Goal: Information Seeking & Learning: Learn about a topic

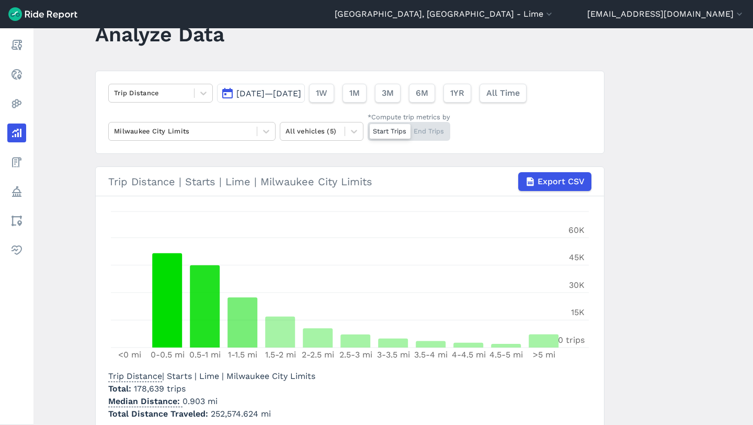
scroll to position [37, 0]
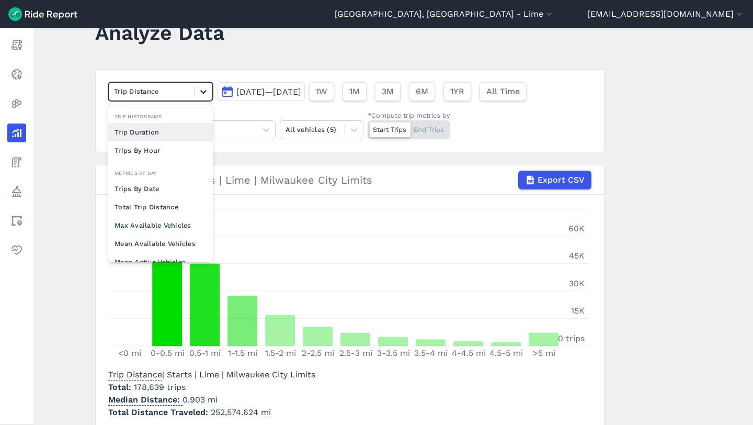
click at [202, 88] on icon at bounding box center [203, 91] width 10 height 10
click at [159, 188] on div "Trips By Date" at bounding box center [160, 188] width 105 height 18
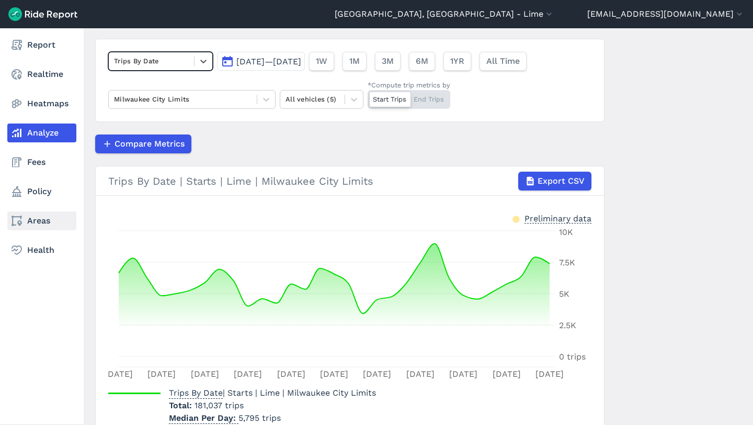
scroll to position [58, 0]
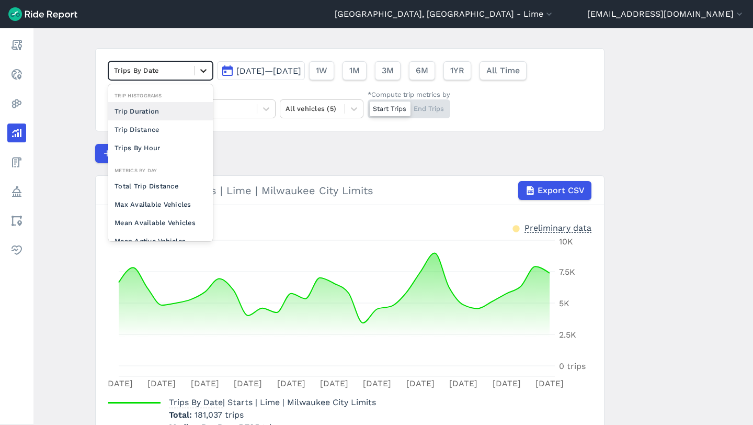
click at [200, 72] on icon at bounding box center [203, 70] width 10 height 10
click at [176, 134] on div "Trip Distance" at bounding box center [160, 129] width 105 height 18
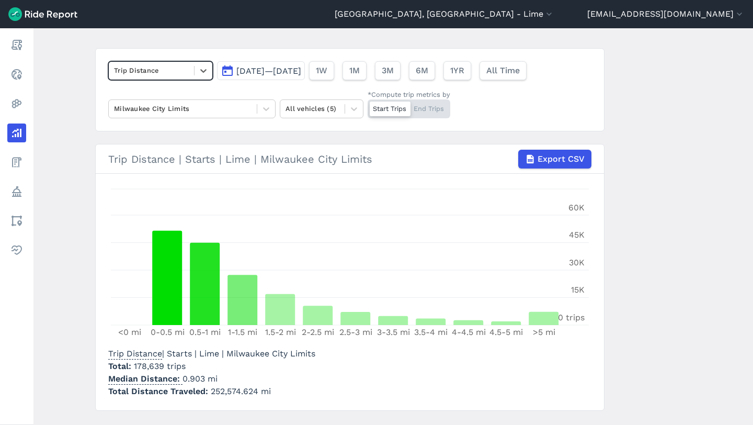
click at [176, 77] on div "Trip Distance" at bounding box center [151, 70] width 85 height 16
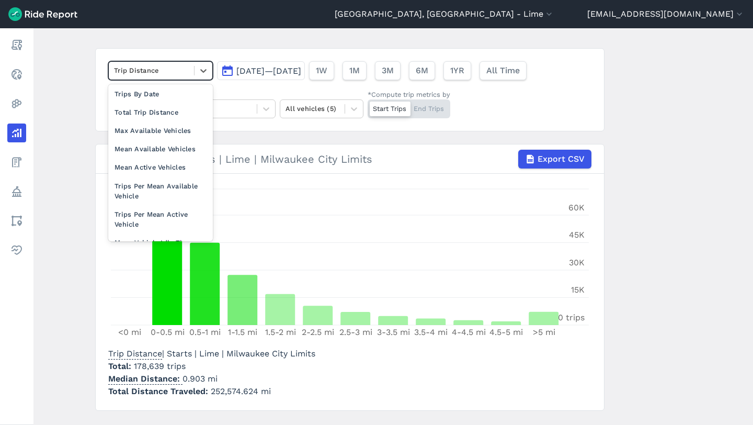
scroll to position [90, 0]
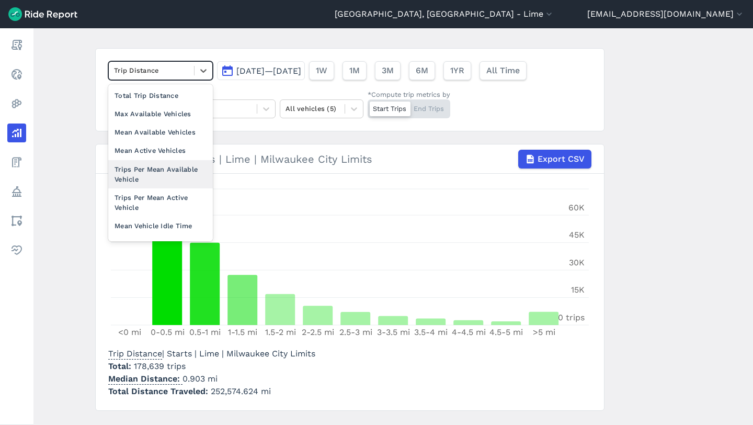
click at [157, 165] on div "Trips Per Mean Available Vehicle" at bounding box center [160, 174] width 105 height 28
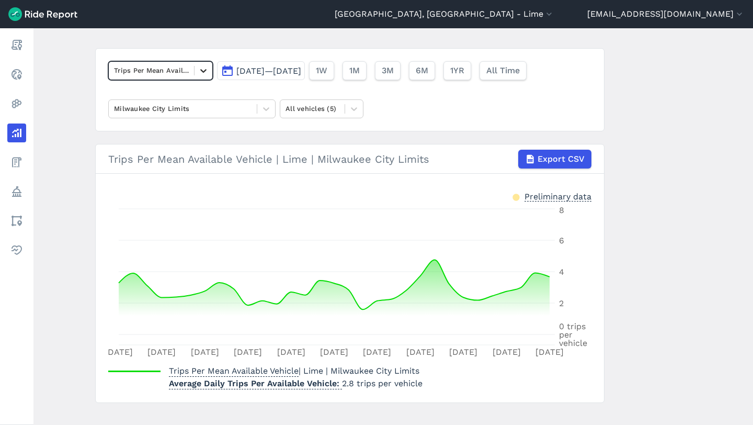
click at [195, 66] on div at bounding box center [204, 71] width 18 height 18
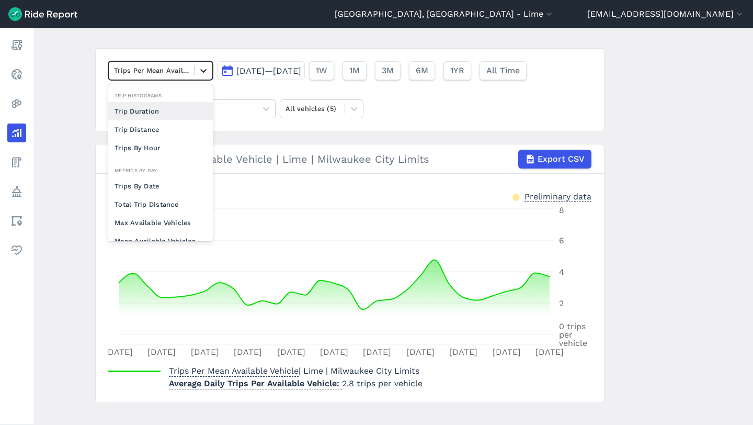
click at [195, 70] on div at bounding box center [204, 71] width 18 height 18
click at [160, 125] on div "Trip Distance" at bounding box center [160, 129] width 105 height 18
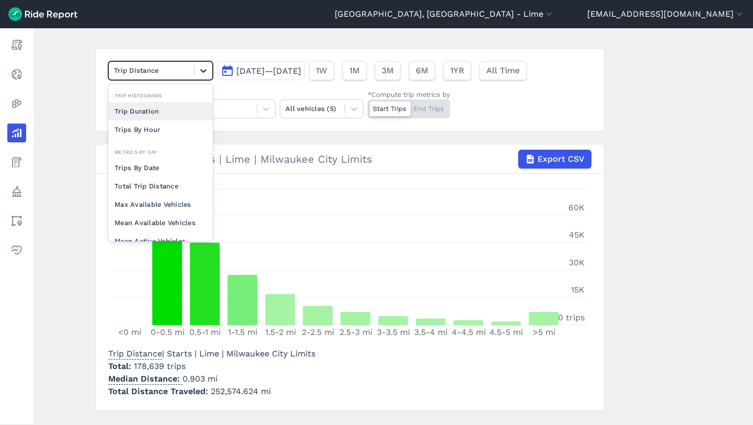
click at [200, 76] on div at bounding box center [204, 71] width 18 height 18
click at [164, 113] on div "Trip Duration" at bounding box center [160, 111] width 105 height 18
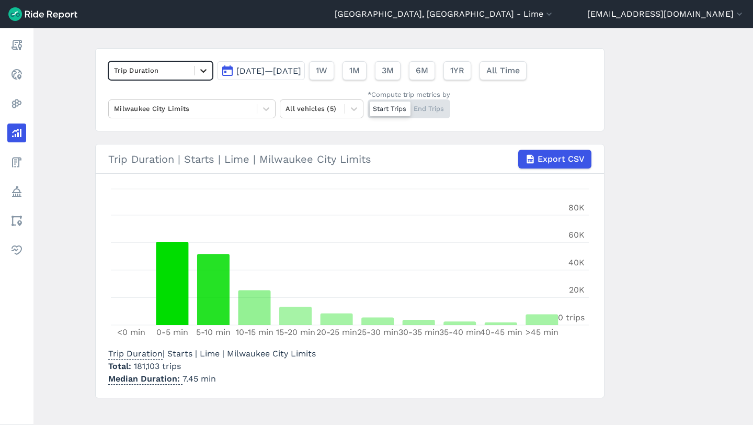
click at [196, 70] on div at bounding box center [204, 71] width 18 height 18
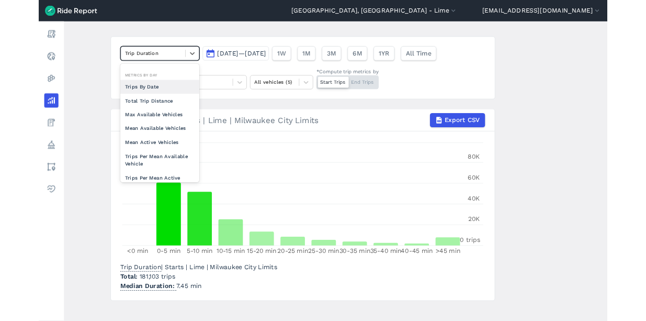
scroll to position [90, 0]
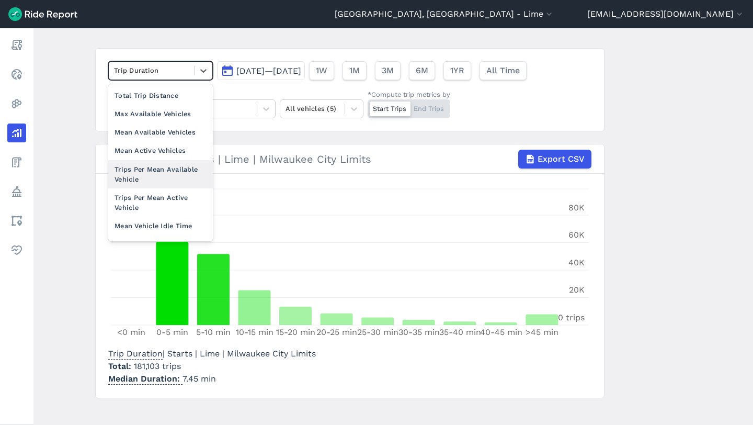
click at [165, 173] on div "Trips Per Mean Available Vehicle" at bounding box center [160, 174] width 105 height 28
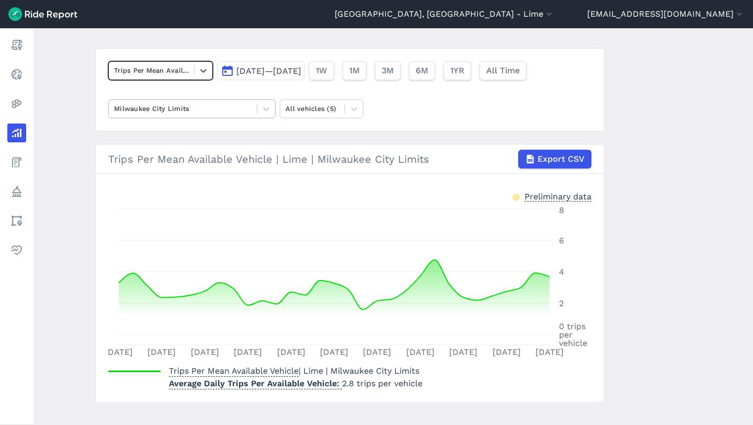
click at [240, 112] on div at bounding box center [183, 108] width 138 height 12
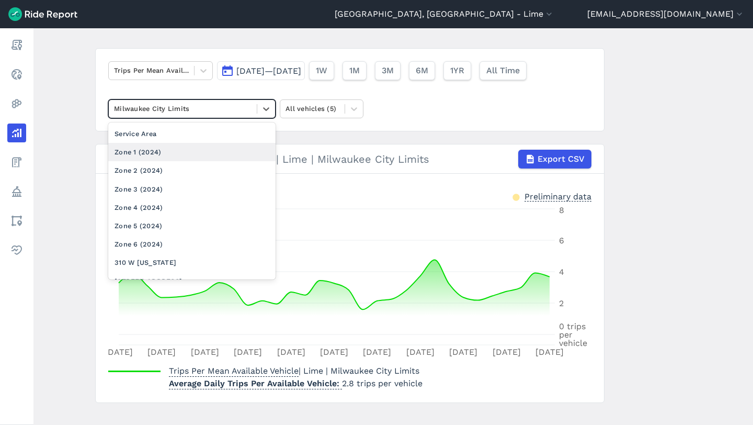
click at [188, 147] on div "Zone 1 (2024)" at bounding box center [191, 152] width 167 height 18
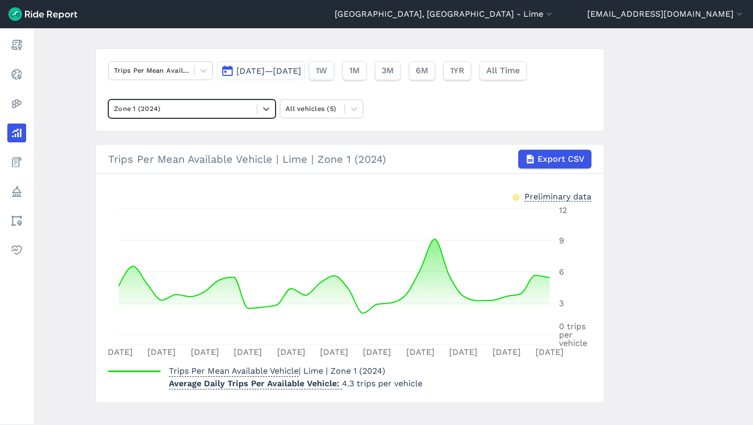
click at [209, 116] on div "Zone 1 (2024)" at bounding box center [183, 108] width 148 height 16
click at [220, 111] on div at bounding box center [183, 108] width 138 height 12
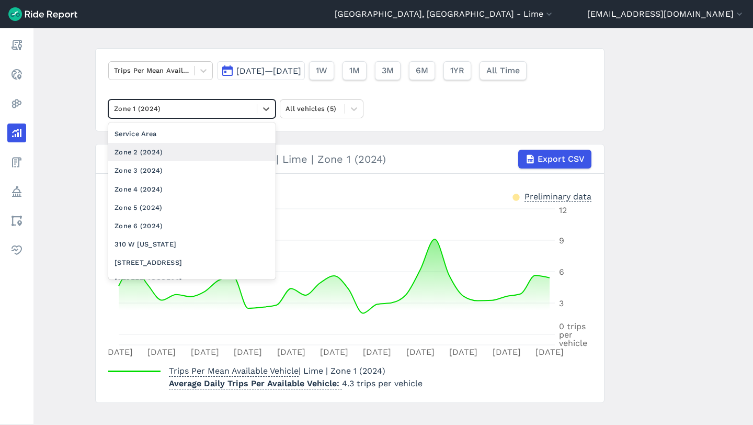
click at [195, 150] on div "Zone 2 (2024)" at bounding box center [191, 152] width 167 height 18
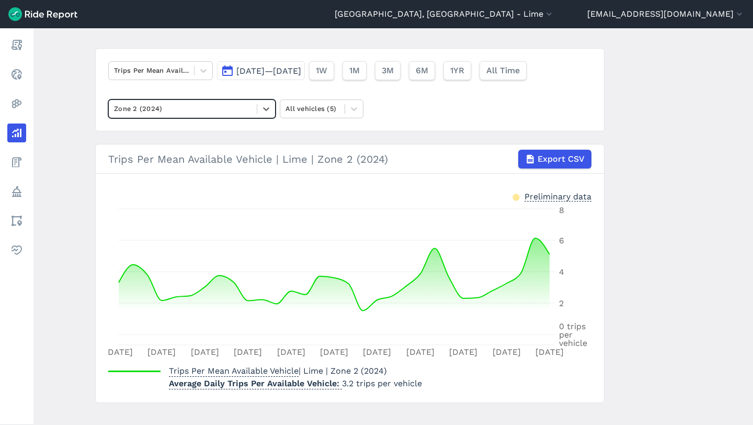
click at [248, 107] on div at bounding box center [183, 108] width 138 height 12
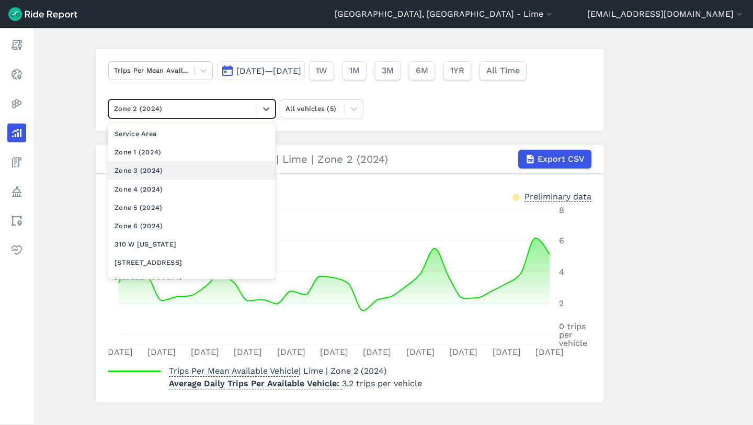
click at [189, 172] on div "Zone 3 (2024)" at bounding box center [191, 170] width 167 height 18
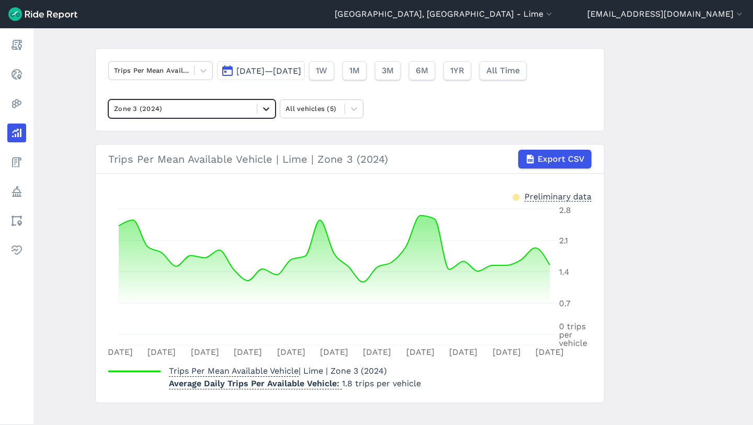
click at [257, 108] on div at bounding box center [266, 109] width 18 height 18
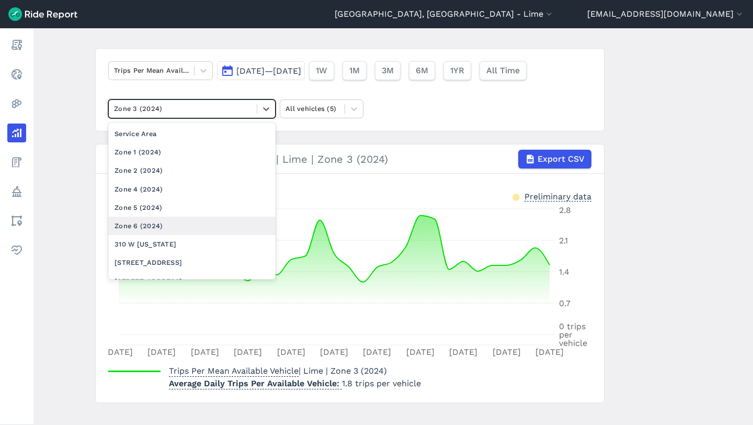
click at [169, 222] on div "Zone 6 (2024)" at bounding box center [191, 225] width 167 height 18
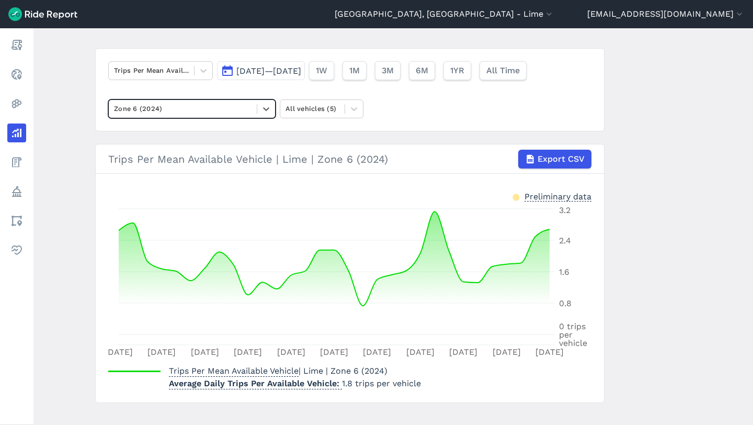
click at [207, 103] on div at bounding box center [183, 108] width 138 height 12
click at [205, 106] on div at bounding box center [183, 108] width 138 height 12
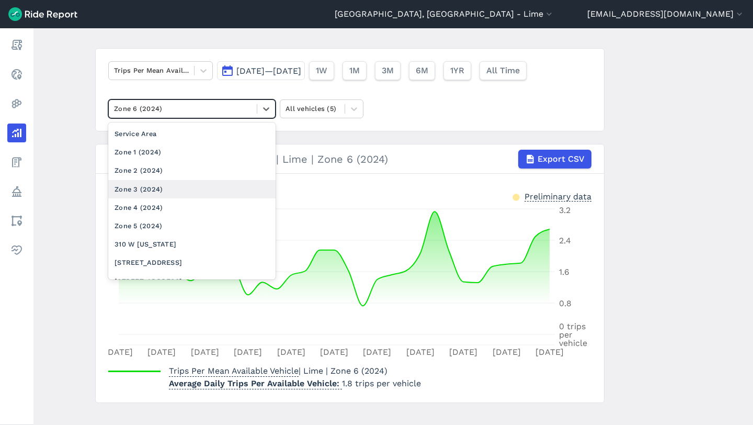
click at [158, 182] on div "Zone 3 (2024)" at bounding box center [191, 189] width 167 height 18
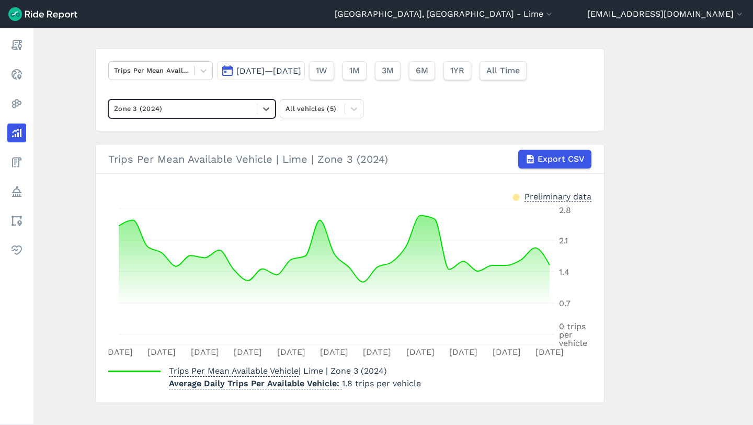
click at [252, 108] on div "Zone 3 (2024)" at bounding box center [183, 108] width 148 height 16
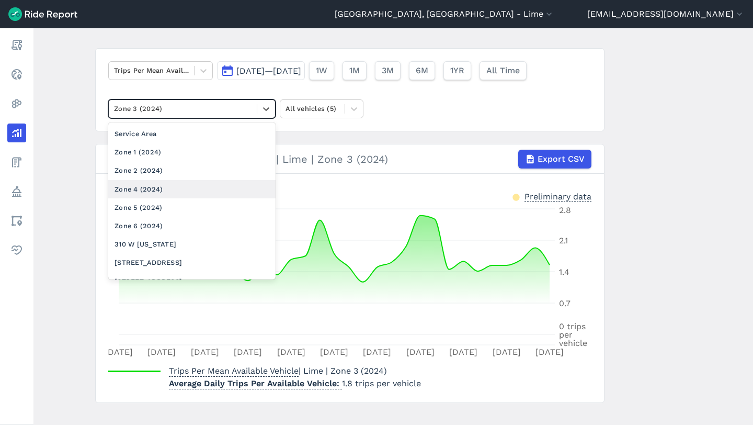
click at [154, 187] on div "Zone 4 (2024)" at bounding box center [191, 189] width 167 height 18
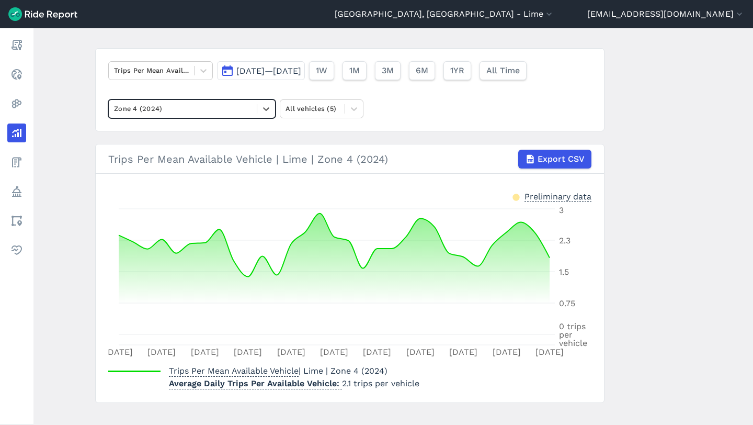
click at [230, 101] on div "Zone 4 (2024)" at bounding box center [183, 108] width 148 height 16
click at [220, 111] on div at bounding box center [183, 108] width 138 height 12
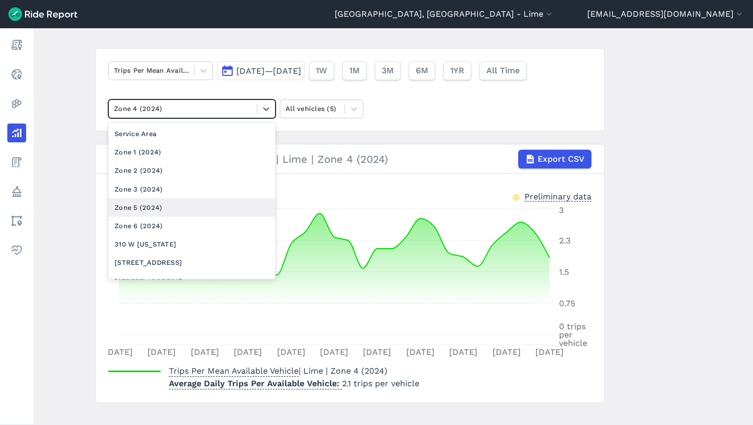
click at [148, 203] on div "Zone 5 (2024)" at bounding box center [191, 207] width 167 height 18
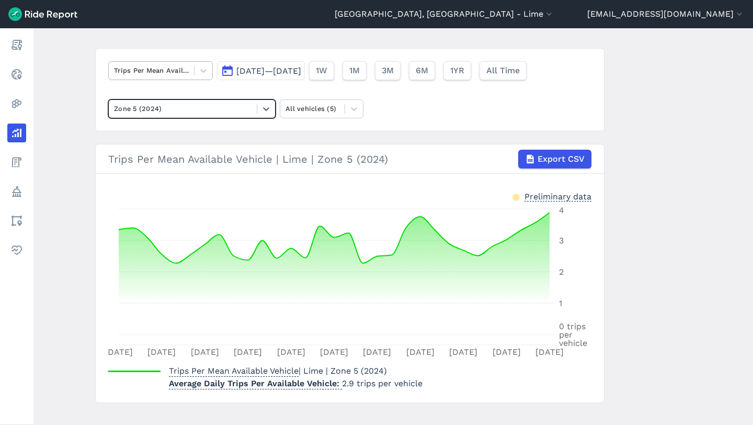
click at [191, 74] on div "Trips Per Mean Available Vehicle" at bounding box center [151, 70] width 85 height 16
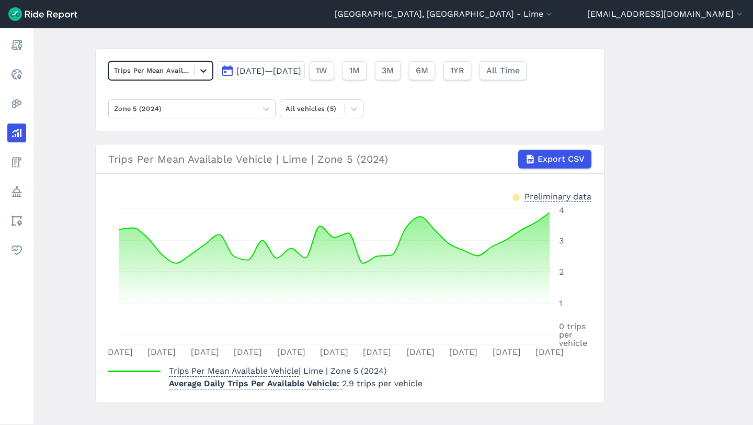
click at [196, 71] on div at bounding box center [204, 71] width 18 height 18
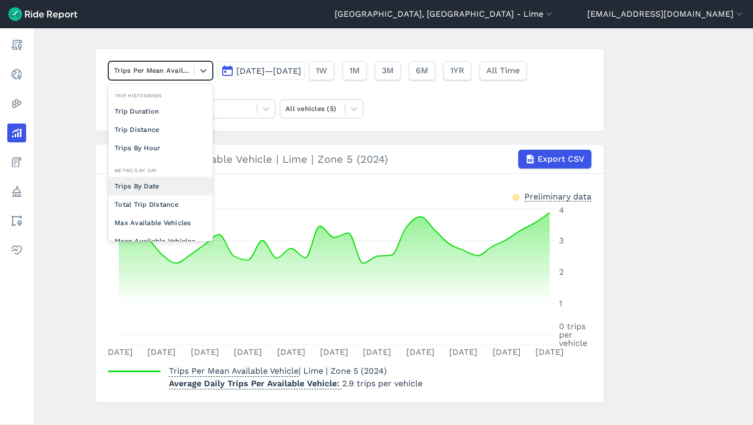
click at [149, 187] on div "Trips By Date" at bounding box center [160, 186] width 105 height 18
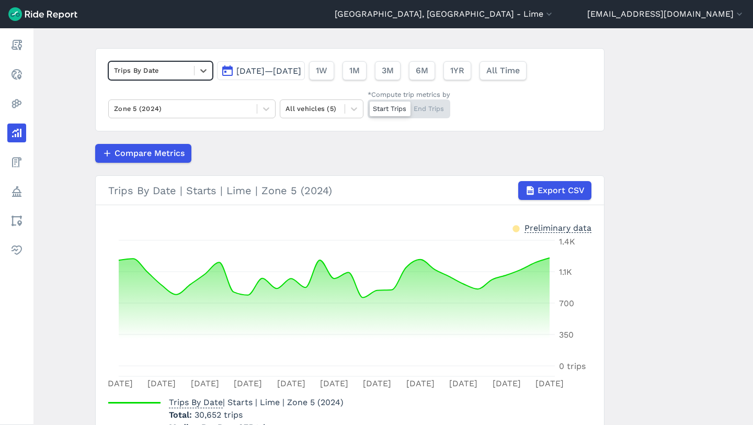
click at [190, 79] on div "Trips By Date" at bounding box center [160, 70] width 105 height 19
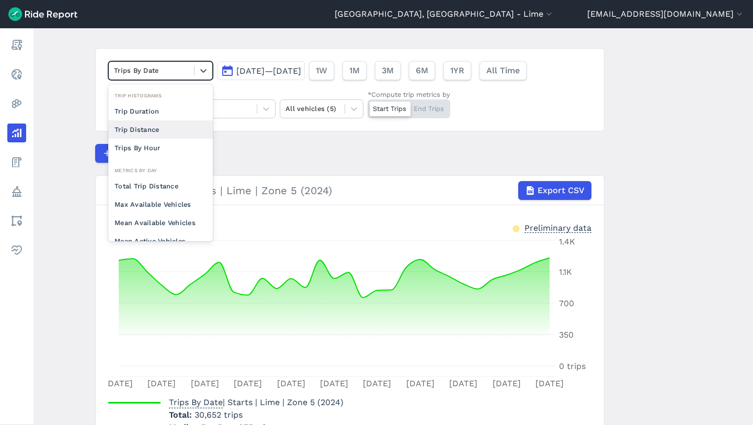
click at [262, 162] on div "Compare Metrics" at bounding box center [349, 153] width 509 height 19
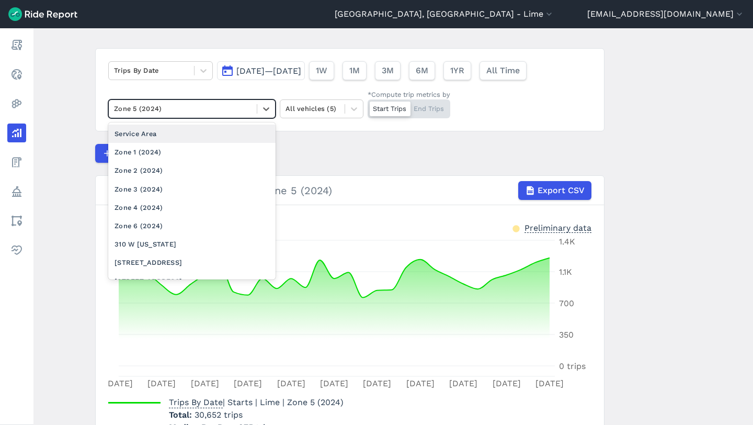
click at [202, 107] on div at bounding box center [183, 108] width 138 height 12
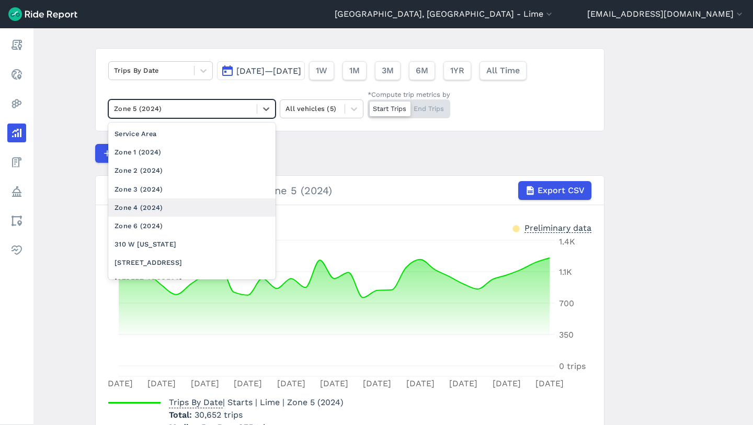
click at [157, 204] on div "Zone 4 (2024)" at bounding box center [191, 207] width 167 height 18
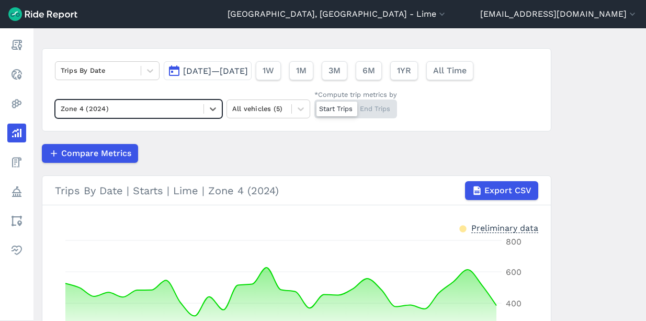
click at [201, 108] on div "Zone 4 (2024)" at bounding box center [129, 108] width 148 height 16
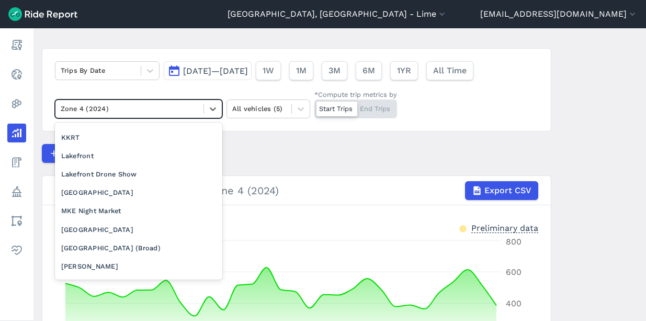
scroll to position [806, 0]
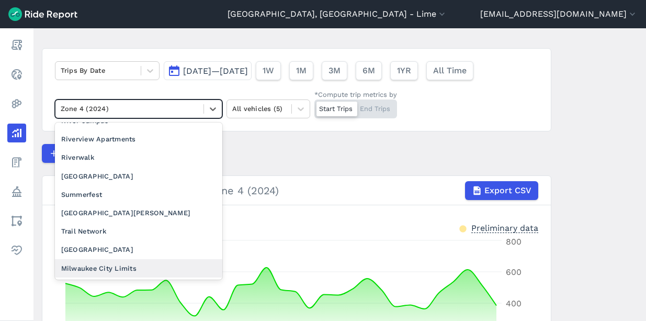
click at [126, 268] on div "Milwaukee City Limits" at bounding box center [138, 268] width 167 height 18
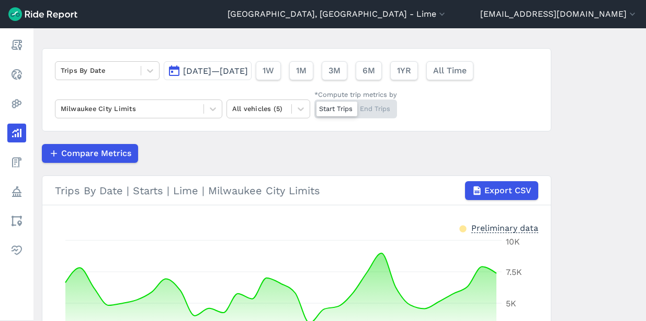
click at [248, 74] on span "[DATE]—[DATE]" at bounding box center [215, 71] width 65 height 10
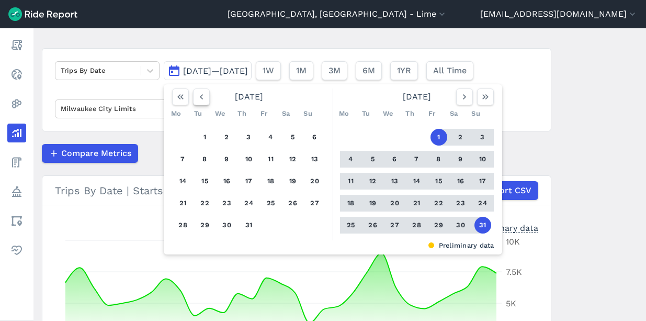
click at [205, 99] on button "button" at bounding box center [201, 96] width 17 height 17
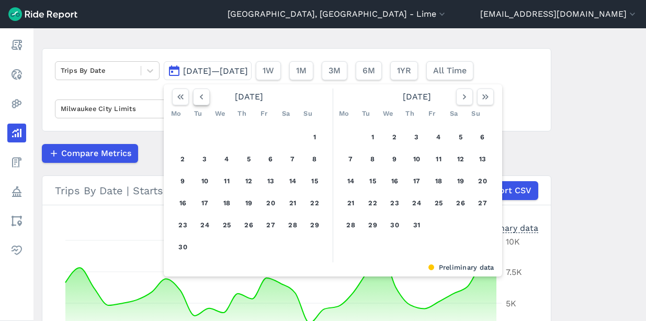
click at [205, 99] on button "button" at bounding box center [201, 96] width 17 height 17
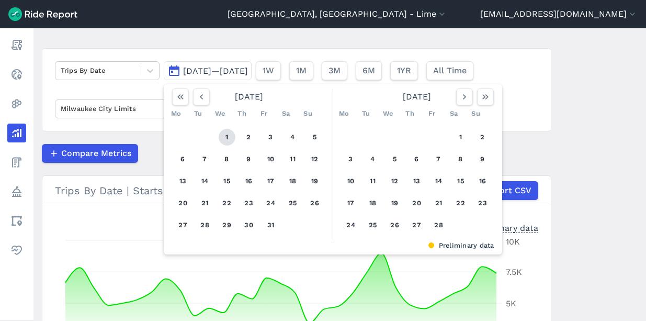
click at [227, 132] on button "1" at bounding box center [227, 137] width 17 height 17
click at [484, 100] on icon "button" at bounding box center [485, 97] width 10 height 10
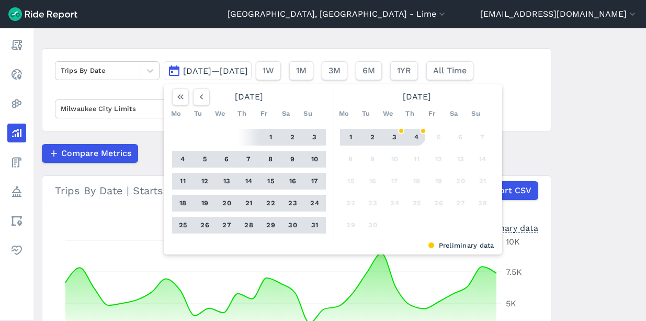
click at [413, 133] on button "4" at bounding box center [416, 137] width 17 height 17
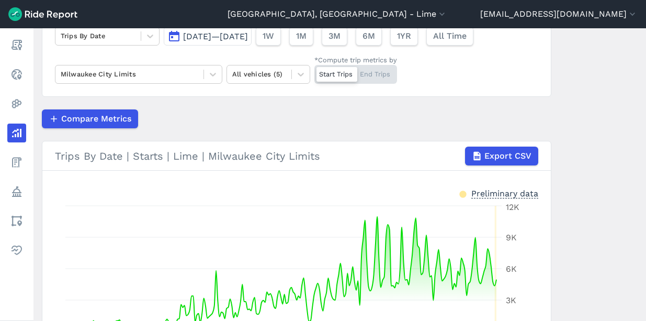
scroll to position [79, 0]
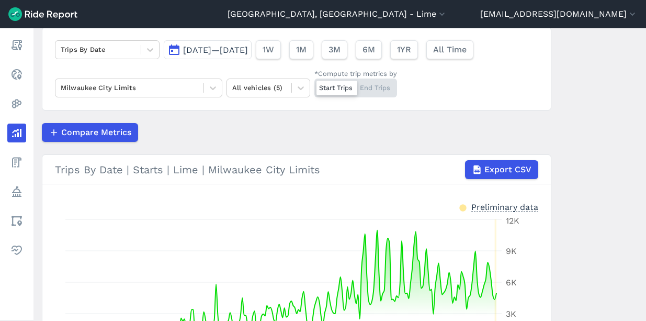
click at [248, 54] on span "[DATE]—[DATE]" at bounding box center [215, 50] width 65 height 10
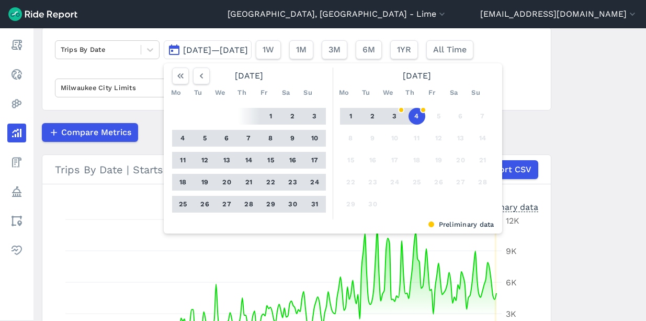
drag, startPoint x: 415, startPoint y: 115, endPoint x: 329, endPoint y: 124, distance: 86.3
click at [329, 124] on div "[DATE] Mo Tu We Th Fr Sa Su 1 2 3 4 5 6 7 8 9 10 11 12 13 14 15 16 17 18 19 20 …" at bounding box center [333, 143] width 330 height 152
click at [312, 210] on button "31" at bounding box center [314, 204] width 17 height 17
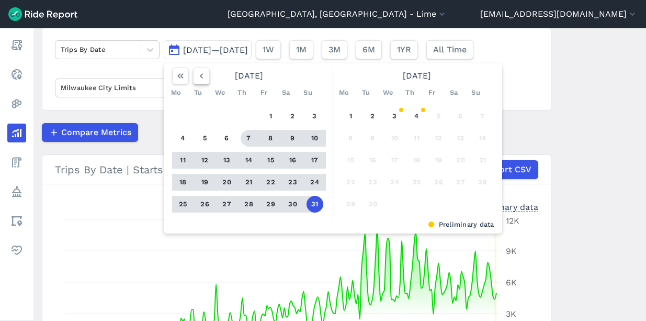
click at [199, 75] on use "button" at bounding box center [200, 75] width 3 height 5
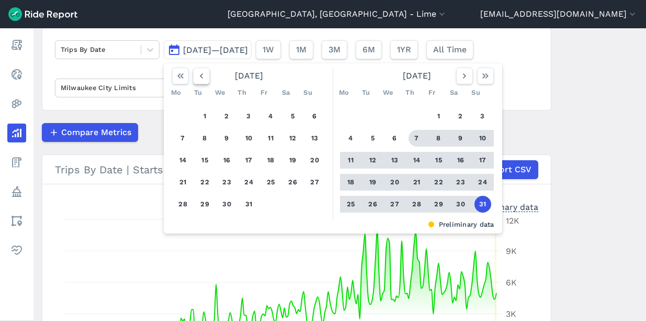
click at [199, 75] on use "button" at bounding box center [200, 75] width 3 height 5
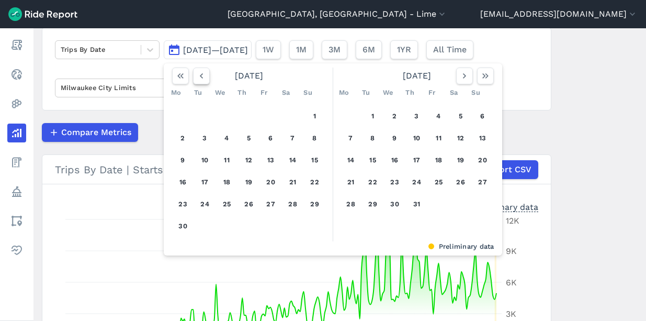
click at [199, 75] on use "button" at bounding box center [200, 75] width 3 height 5
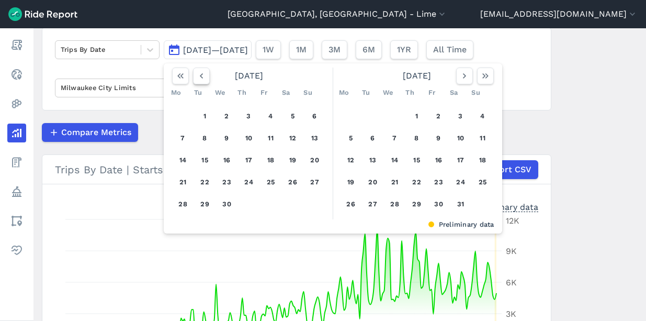
click at [199, 75] on use "button" at bounding box center [200, 75] width 3 height 5
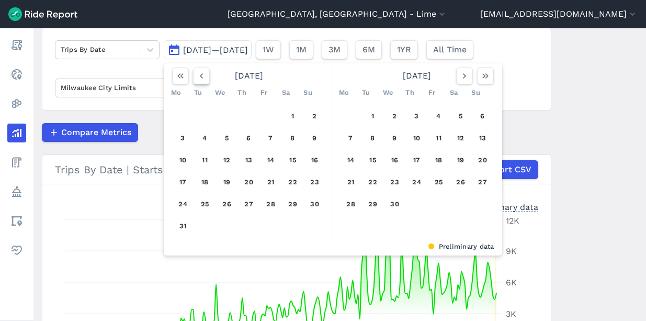
click at [199, 75] on use "button" at bounding box center [200, 75] width 3 height 5
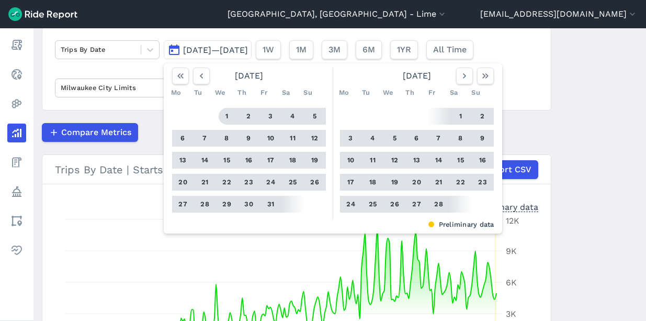
click at [227, 118] on button "1" at bounding box center [227, 116] width 17 height 17
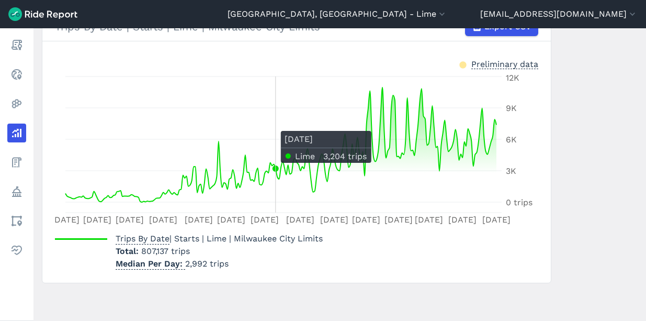
scroll to position [55, 0]
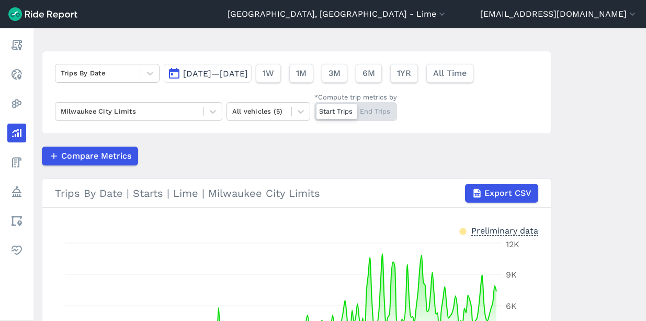
click at [233, 77] on span "[DATE]—[DATE]" at bounding box center [215, 73] width 65 height 10
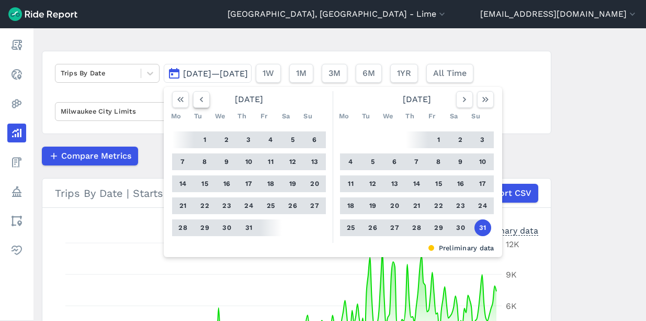
click at [202, 101] on icon "button" at bounding box center [201, 99] width 10 height 10
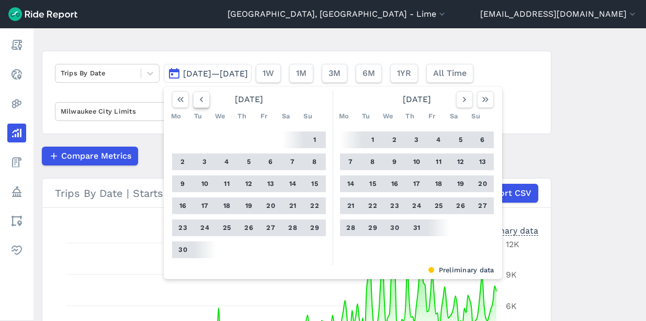
click at [202, 101] on icon "button" at bounding box center [201, 99] width 10 height 10
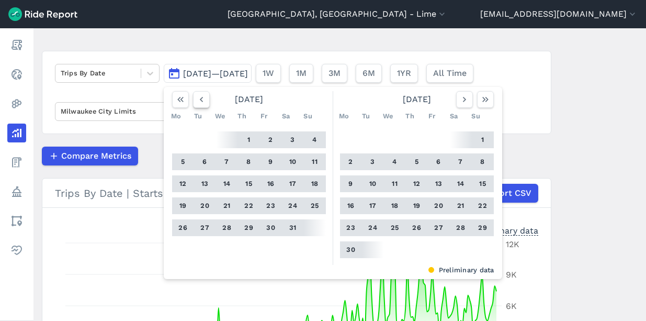
click at [202, 101] on icon "button" at bounding box center [201, 99] width 10 height 10
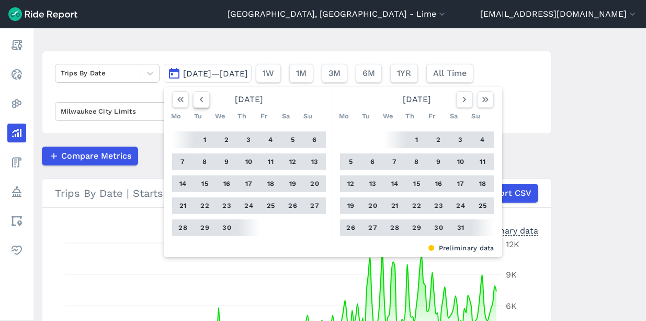
click at [202, 101] on icon "button" at bounding box center [201, 99] width 10 height 10
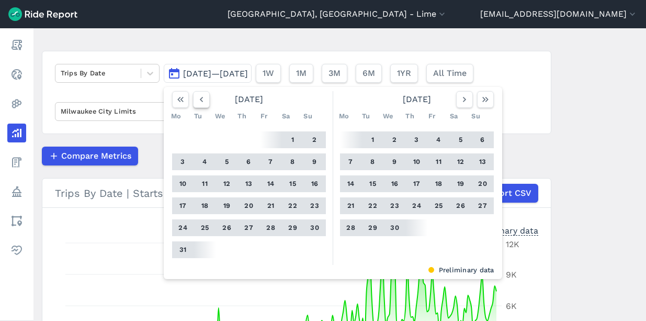
click at [202, 101] on icon "button" at bounding box center [201, 99] width 10 height 10
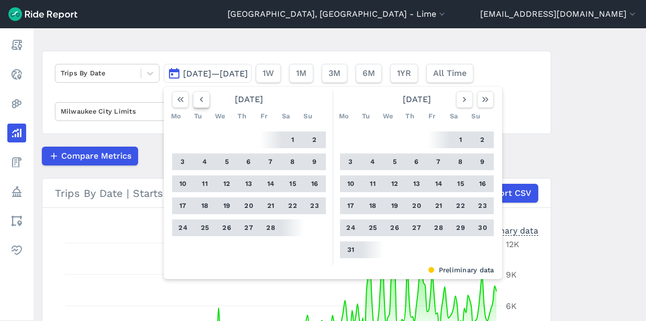
click at [202, 101] on icon "button" at bounding box center [201, 99] width 10 height 10
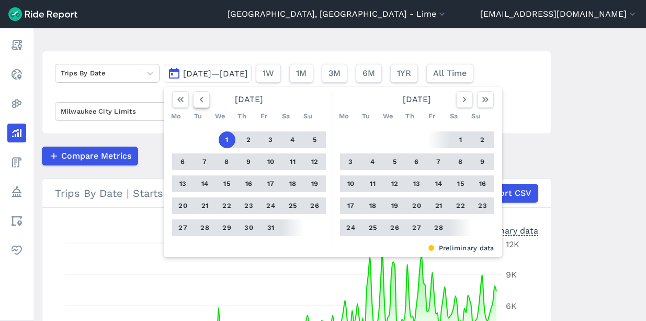
click at [202, 101] on icon "button" at bounding box center [201, 99] width 10 height 10
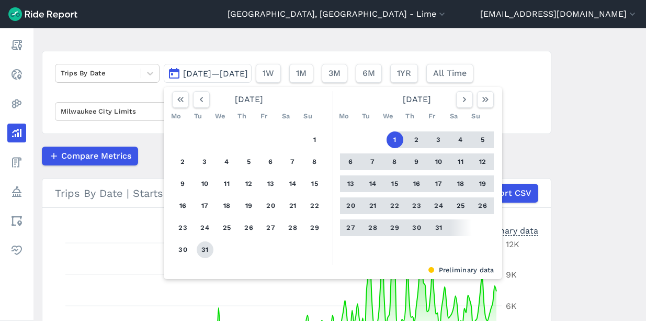
click at [203, 247] on button "31" at bounding box center [205, 249] width 17 height 17
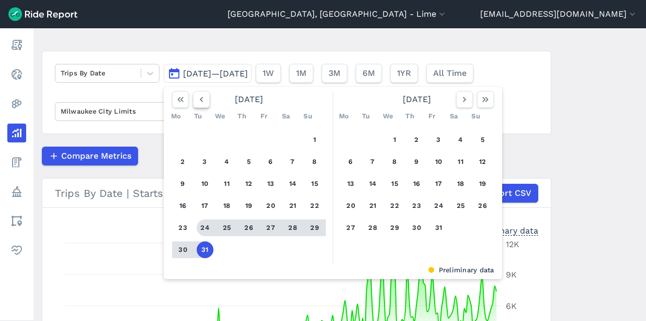
click at [197, 100] on icon "button" at bounding box center [201, 99] width 10 height 10
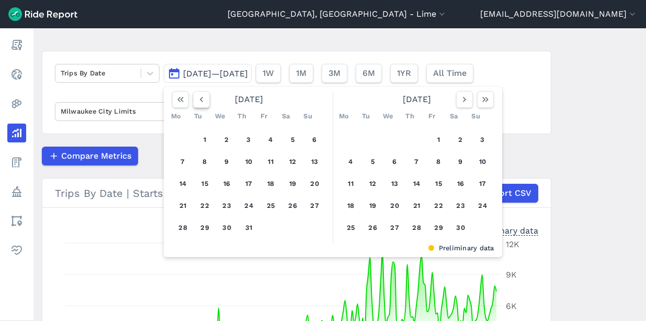
click at [197, 100] on icon "button" at bounding box center [201, 99] width 10 height 10
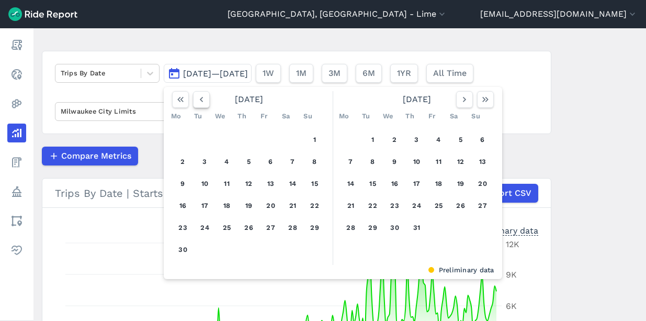
click at [197, 100] on icon "button" at bounding box center [201, 99] width 10 height 10
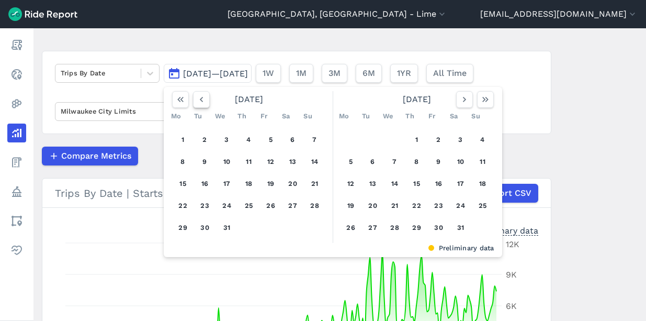
click at [197, 100] on icon "button" at bounding box center [201, 99] width 10 height 10
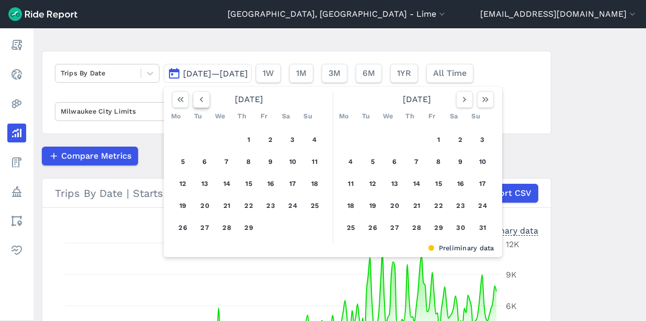
click at [197, 100] on icon "button" at bounding box center [201, 99] width 10 height 10
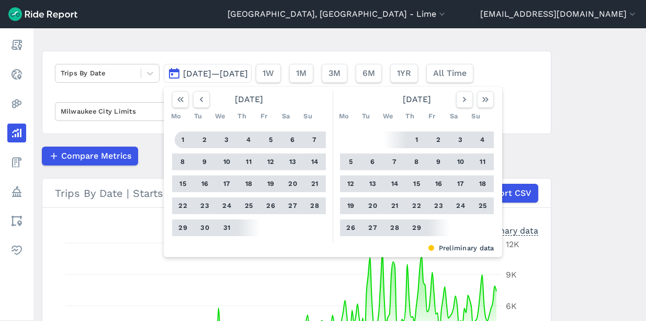
click at [185, 141] on button "1" at bounding box center [183, 139] width 17 height 17
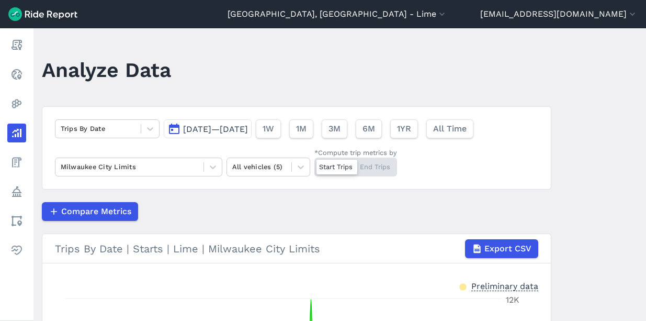
click at [248, 130] on span "[DATE]—[DATE]" at bounding box center [215, 129] width 65 height 10
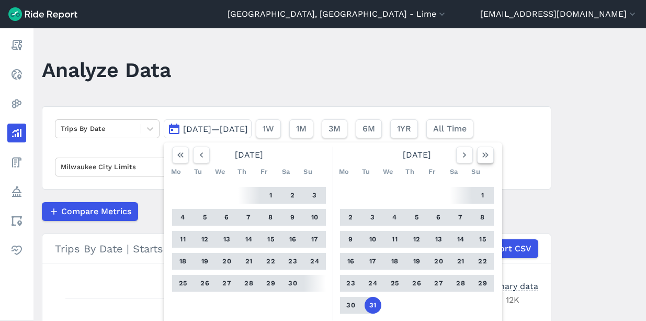
click at [483, 156] on icon "button" at bounding box center [485, 155] width 10 height 10
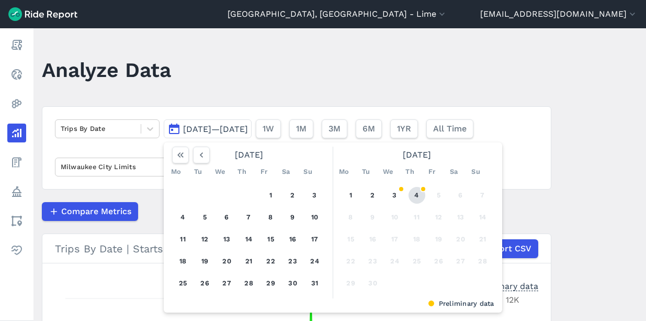
click at [415, 198] on button "4" at bounding box center [416, 195] width 17 height 17
click at [196, 159] on icon "button" at bounding box center [201, 155] width 10 height 10
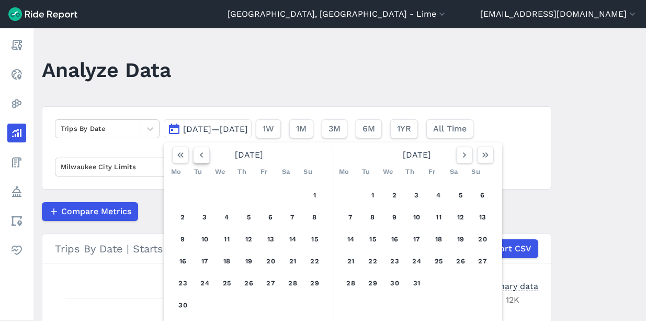
click at [196, 159] on icon "button" at bounding box center [201, 155] width 10 height 10
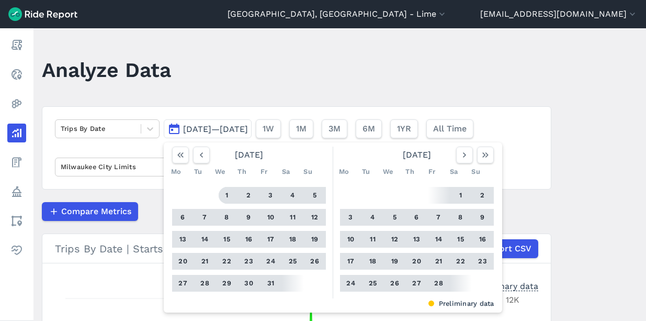
click at [224, 195] on button "1" at bounding box center [227, 195] width 17 height 17
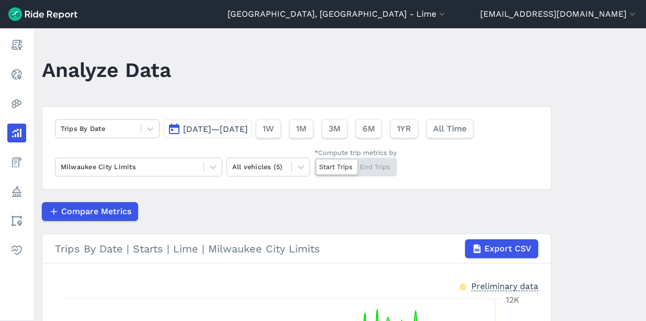
scroll to position [222, 0]
